Goal: Information Seeking & Learning: Learn about a topic

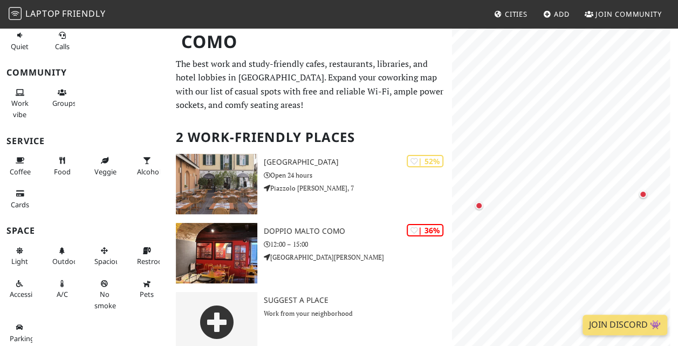
scroll to position [15, 0]
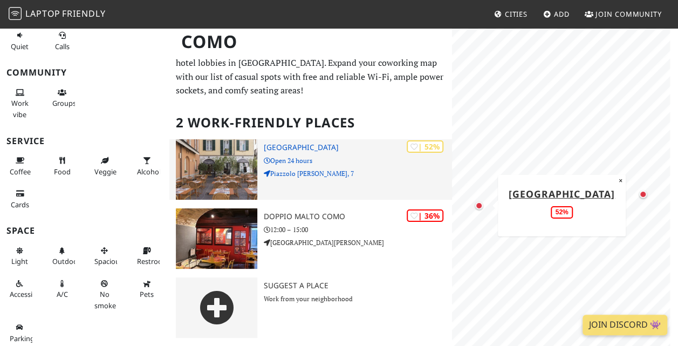
click at [203, 168] on img at bounding box center [216, 169] width 81 height 60
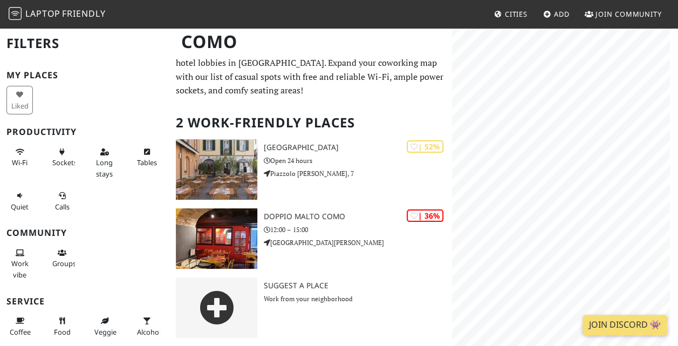
scroll to position [15, 0]
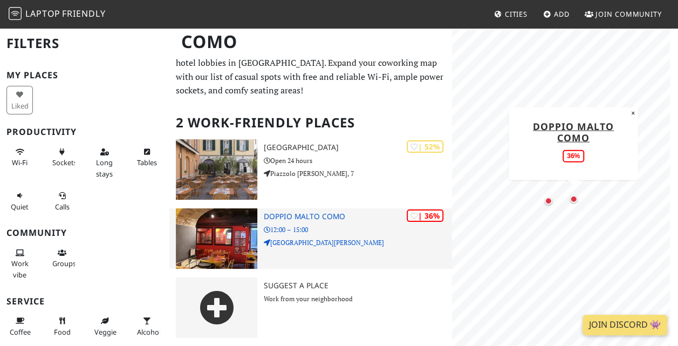
click at [220, 236] on img at bounding box center [216, 238] width 81 height 60
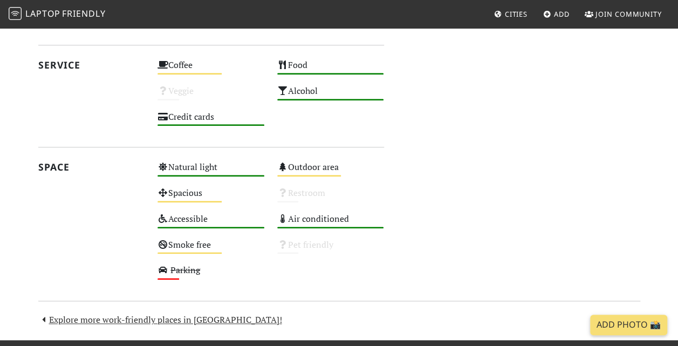
scroll to position [626, 0]
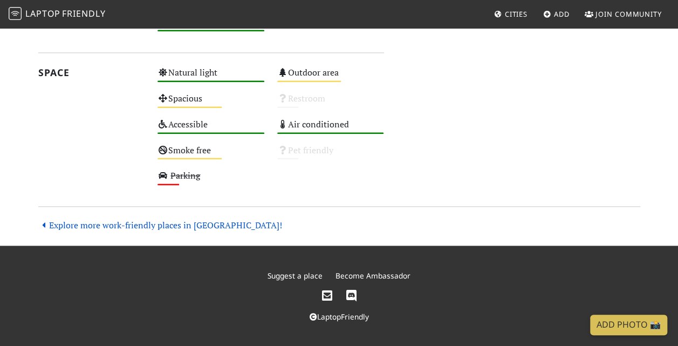
click at [168, 227] on link "Explore more work-friendly places in [GEOGRAPHIC_DATA]!" at bounding box center [160, 225] width 244 height 12
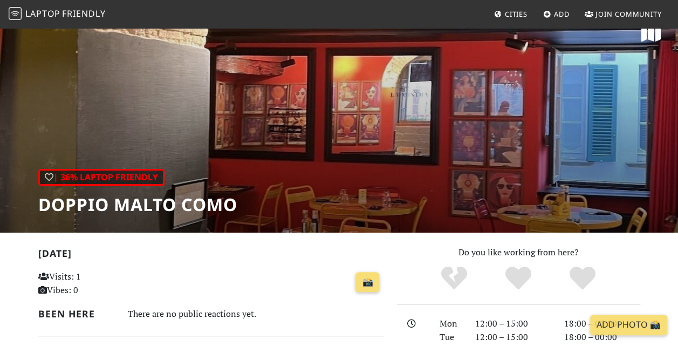
scroll to position [0, 0]
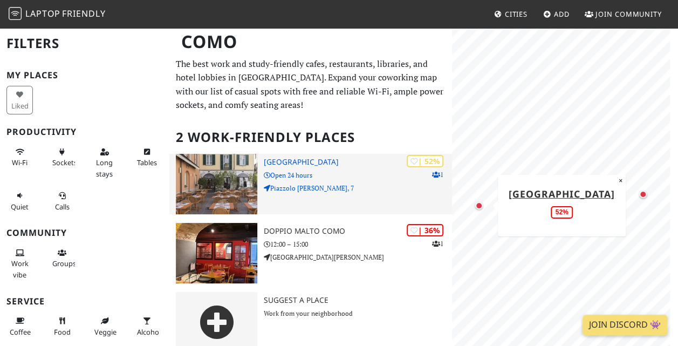
click at [228, 184] on img at bounding box center [216, 184] width 81 height 60
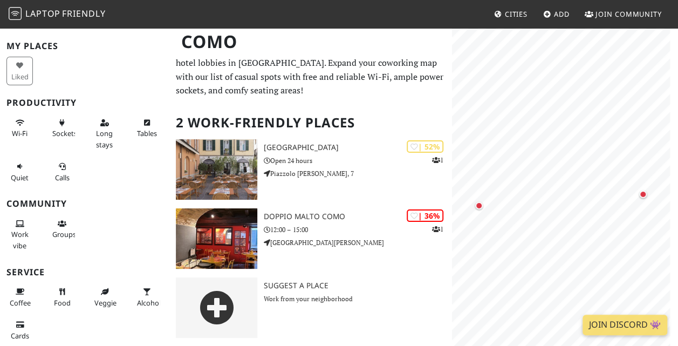
scroll to position [160, 0]
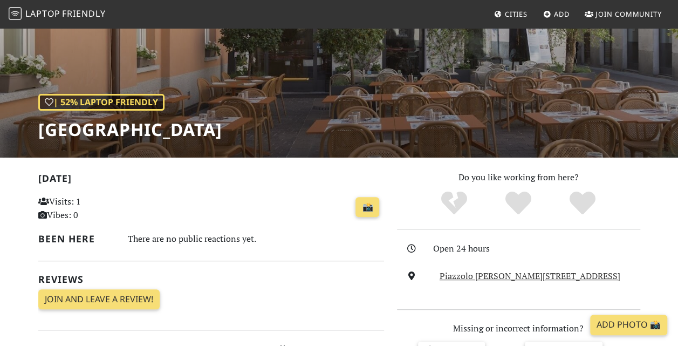
scroll to position [100, 0]
